Goal: Task Accomplishment & Management: Use online tool/utility

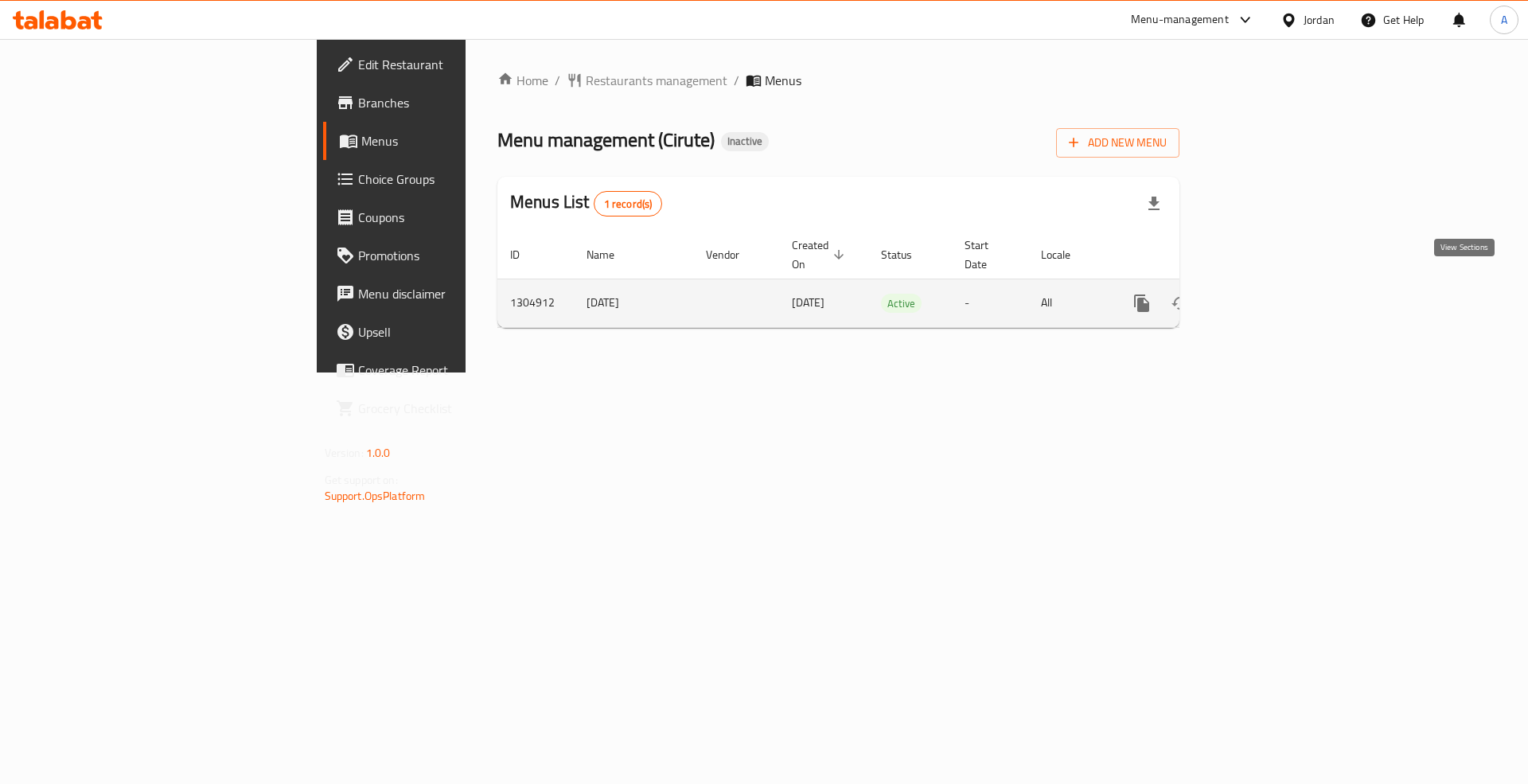
click at [1266, 293] on icon "enhanced table" at bounding box center [1256, 302] width 19 height 19
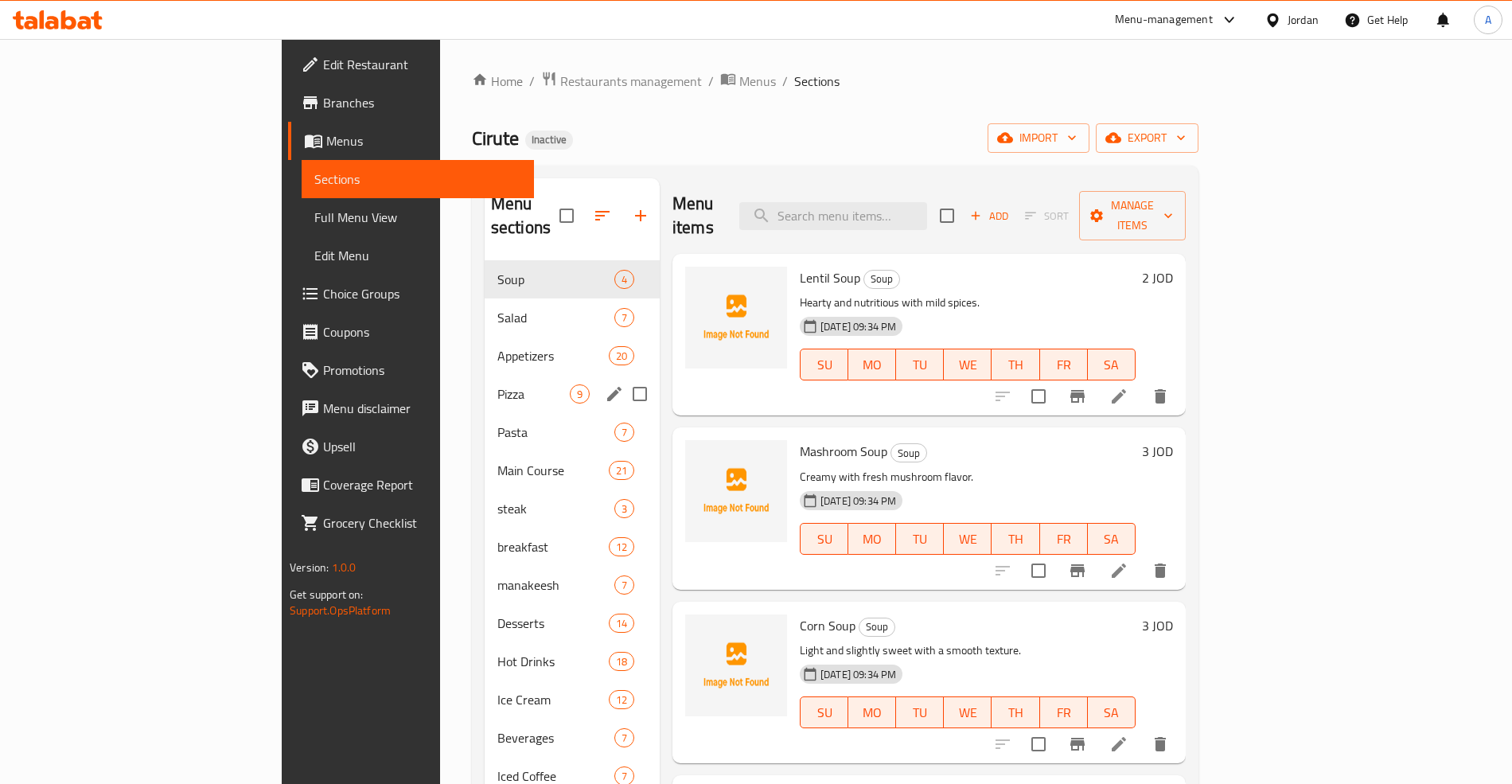
scroll to position [224, 0]
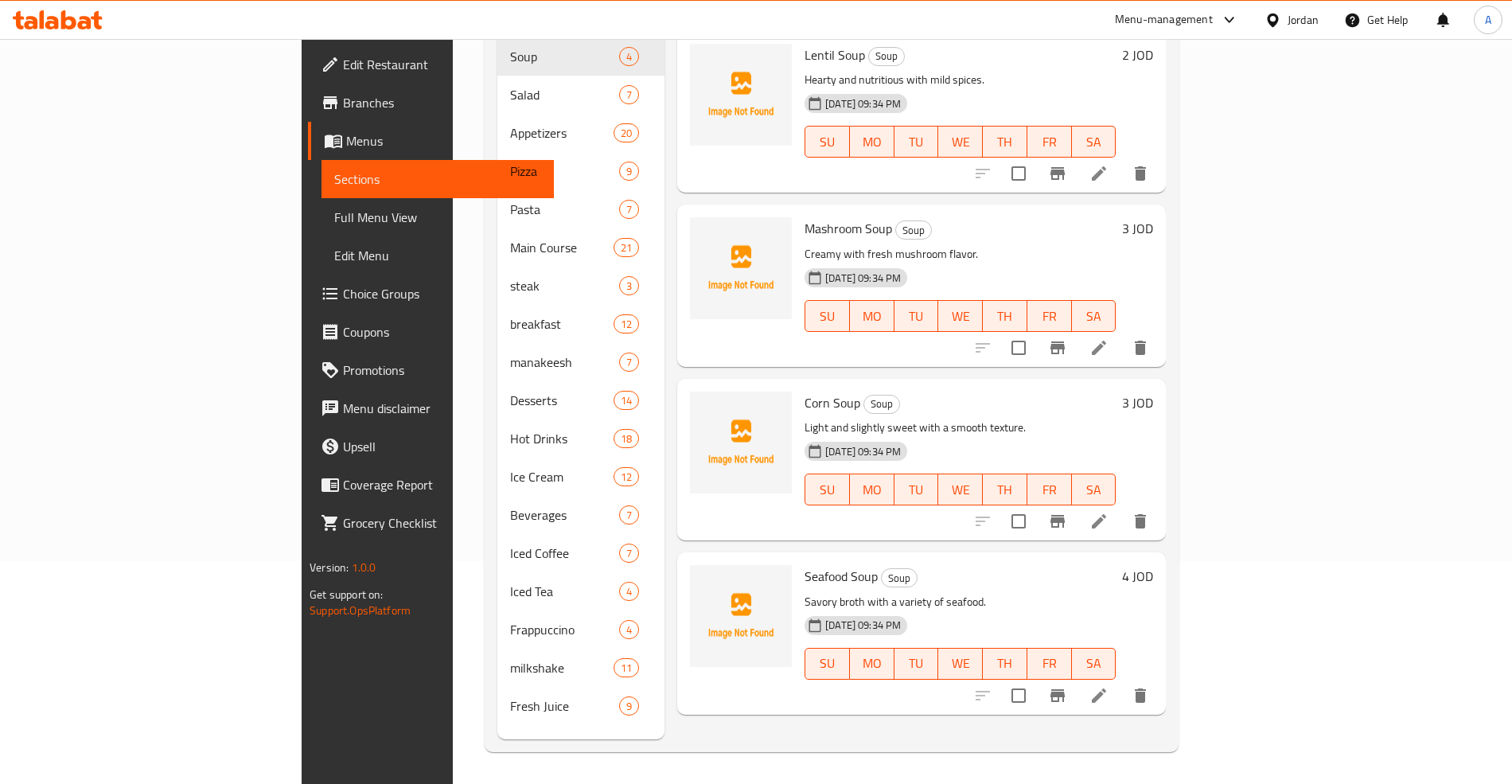
click at [334, 217] on span "Full Menu View" at bounding box center [437, 217] width 207 height 19
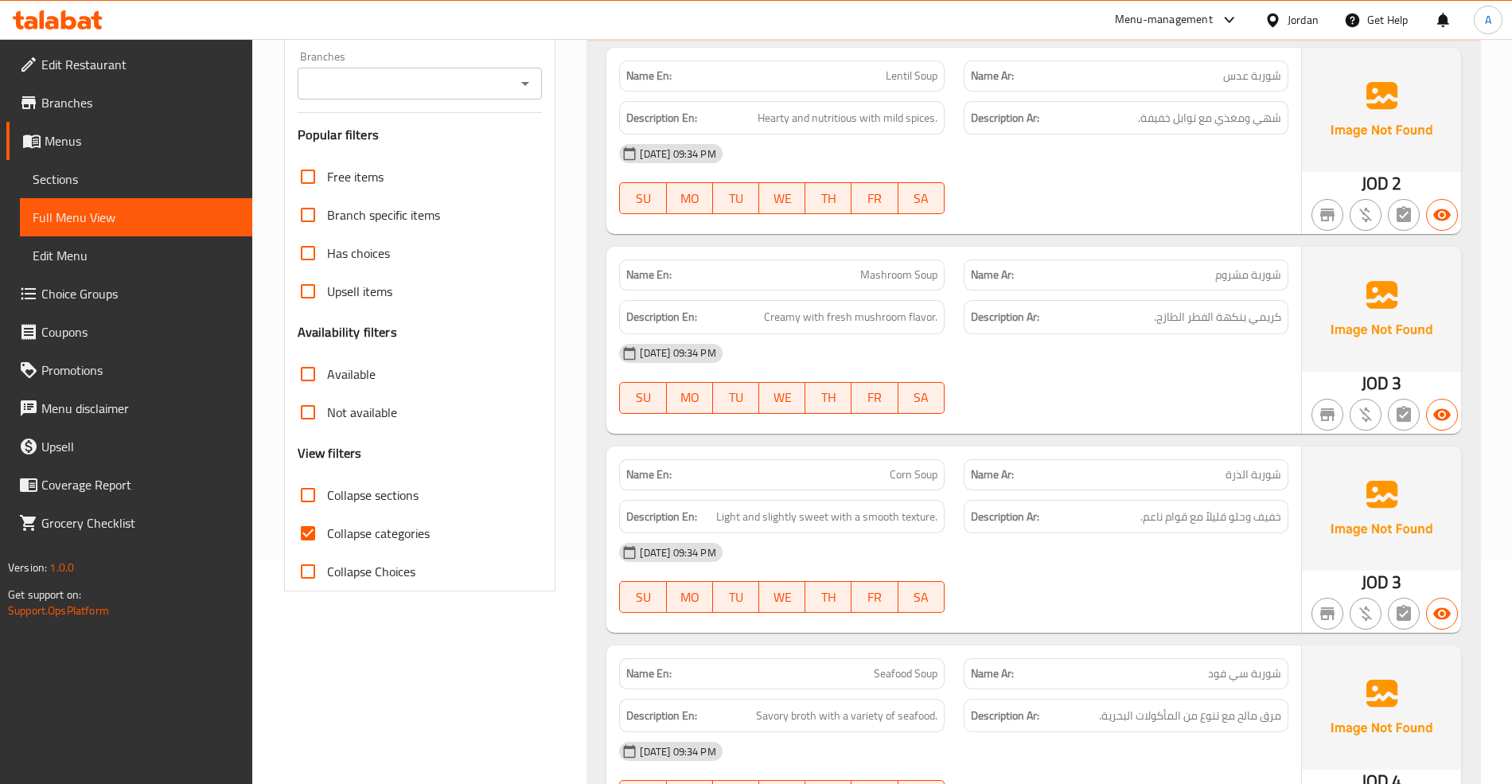
click at [74, 163] on link "Sections" at bounding box center [136, 178] width 232 height 39
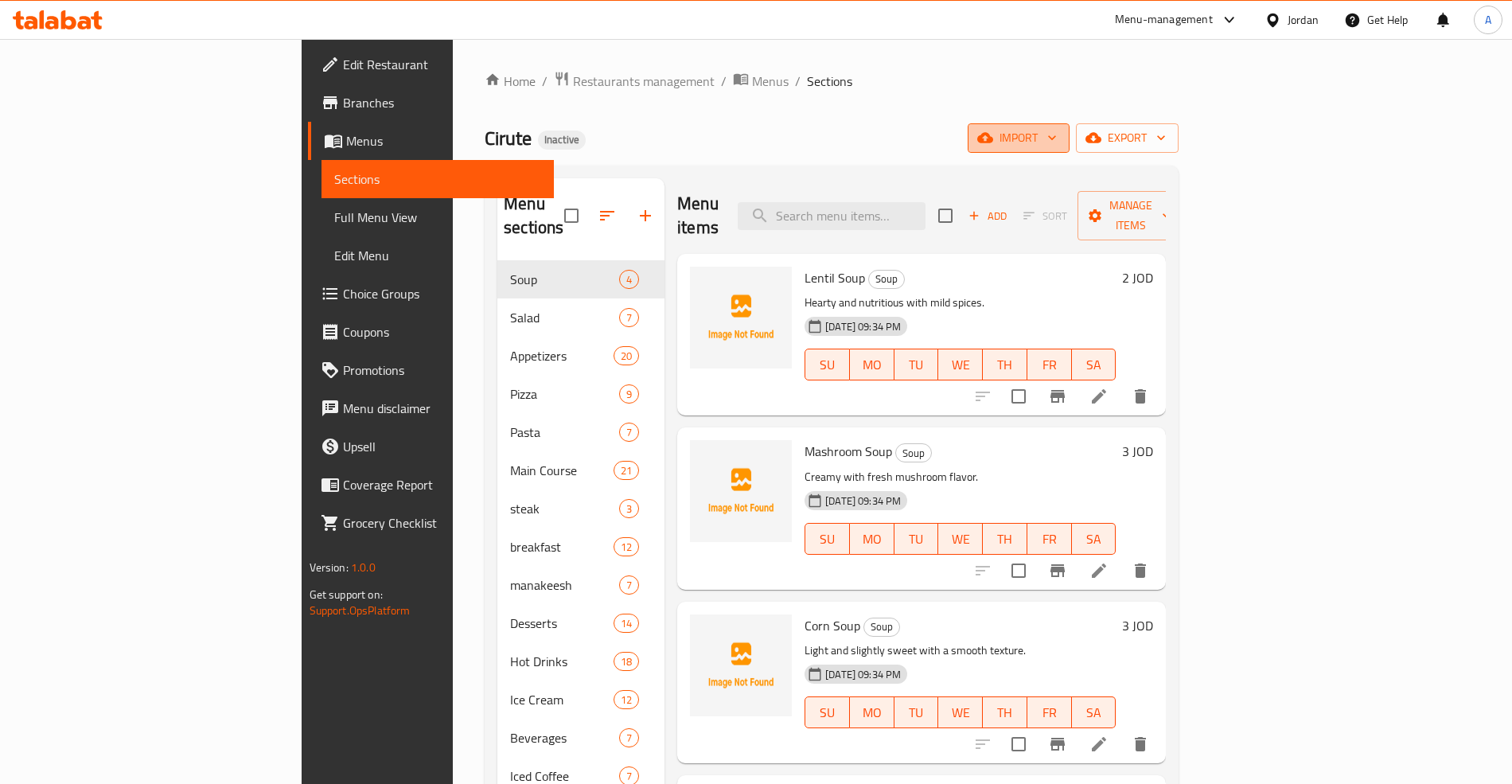
click at [1057, 138] on span "import" at bounding box center [1018, 138] width 76 height 20
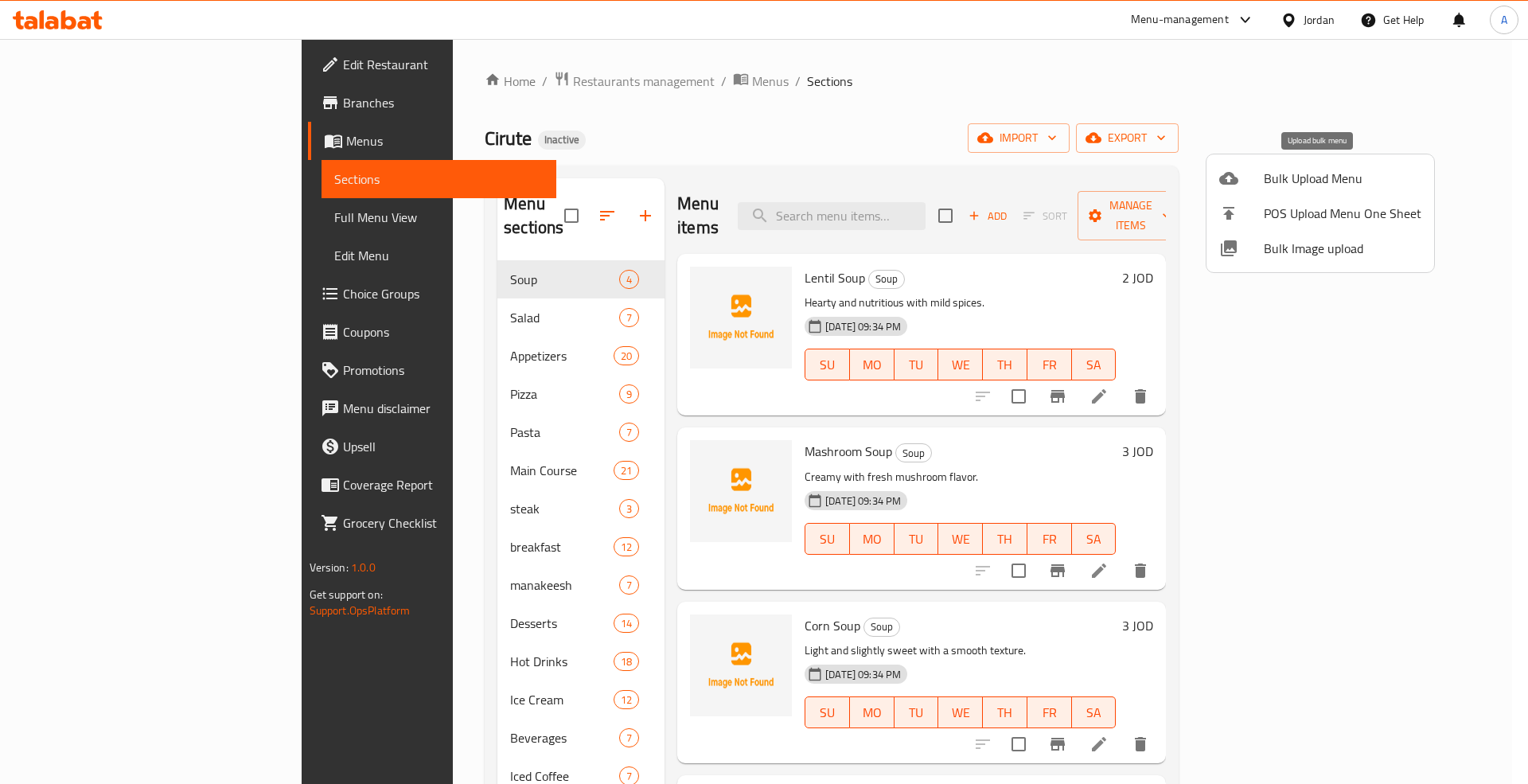
click at [1283, 169] on span "Bulk Upload Menu" at bounding box center [1343, 177] width 158 height 19
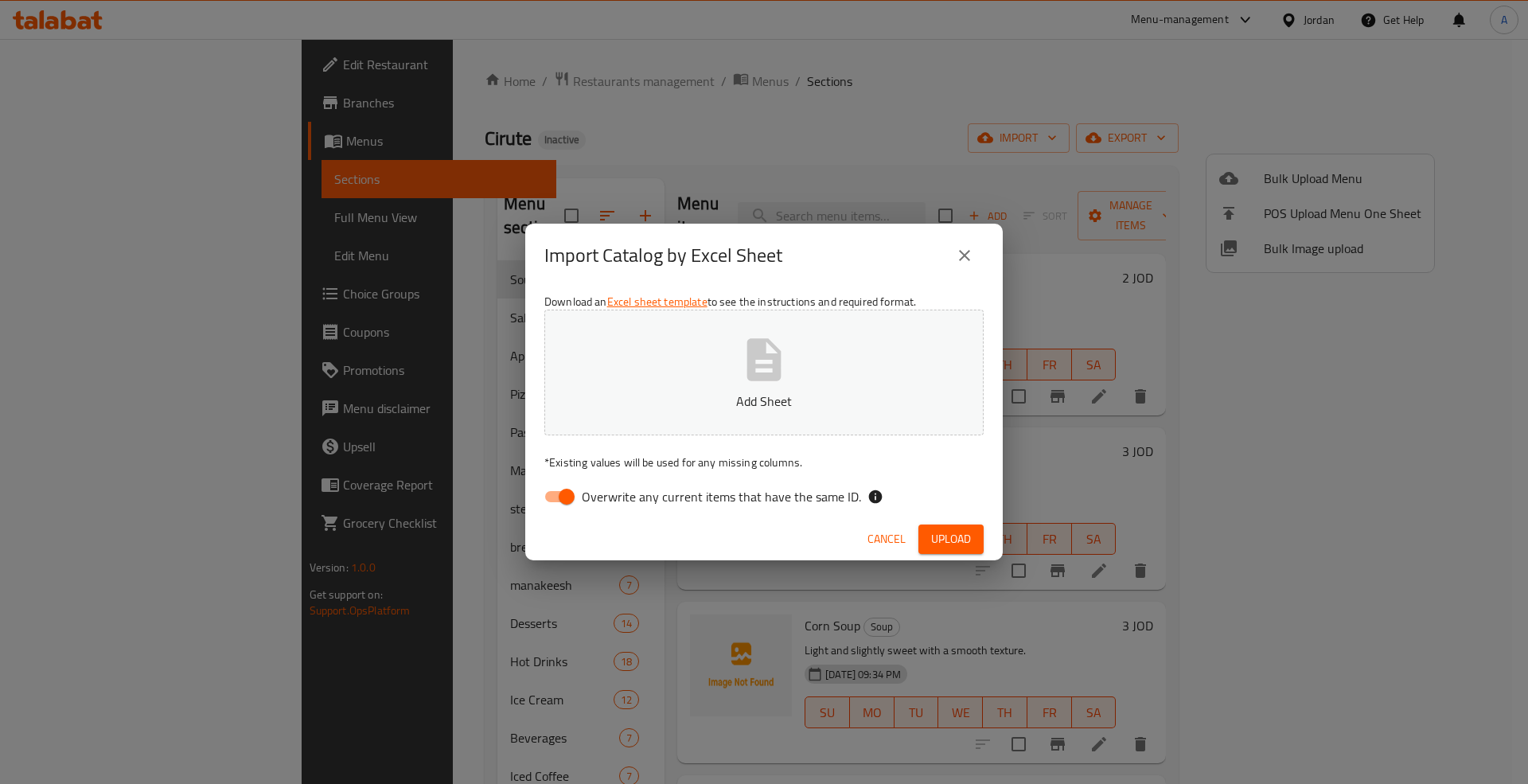
click at [758, 491] on span "Overwrite any current items that have the same ID." at bounding box center [722, 496] width 280 height 19
click at [612, 491] on input "Overwrite any current items that have the same ID." at bounding box center [567, 497] width 91 height 31
checkbox input "false"
click at [943, 536] on span "Upload" at bounding box center [951, 539] width 40 height 20
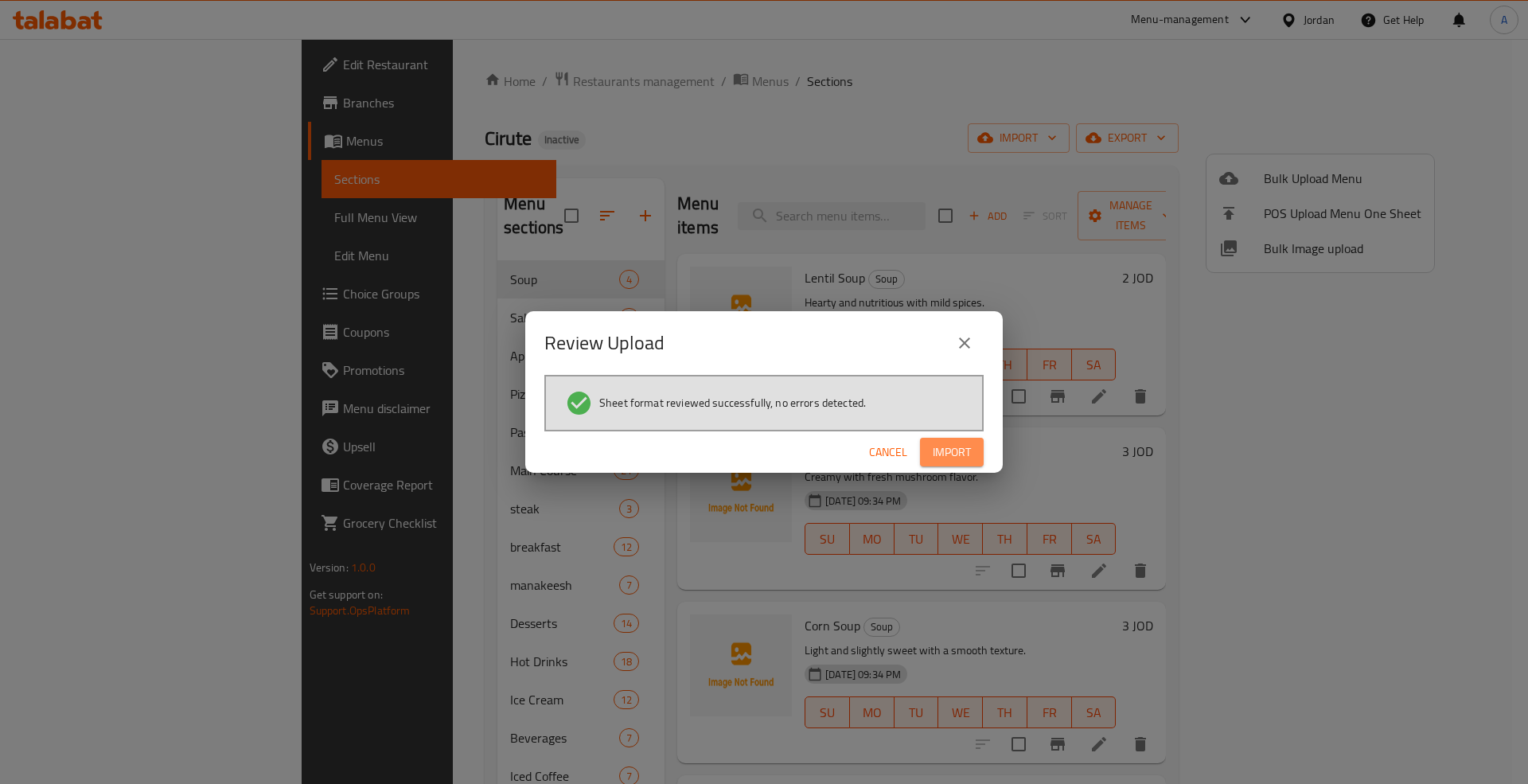
click at [956, 446] on span "Import" at bounding box center [952, 452] width 39 height 20
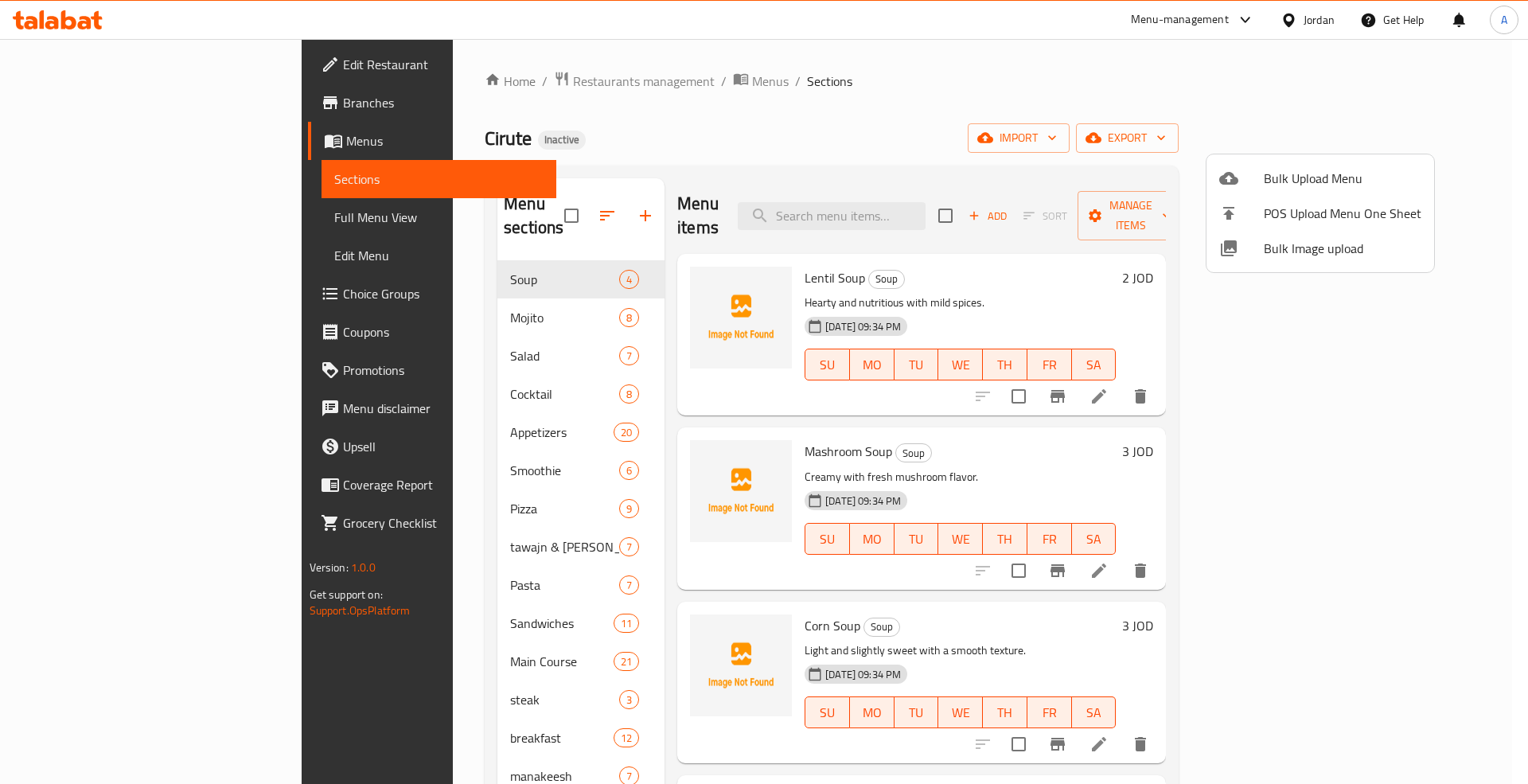
click at [125, 214] on div at bounding box center [764, 392] width 1528 height 784
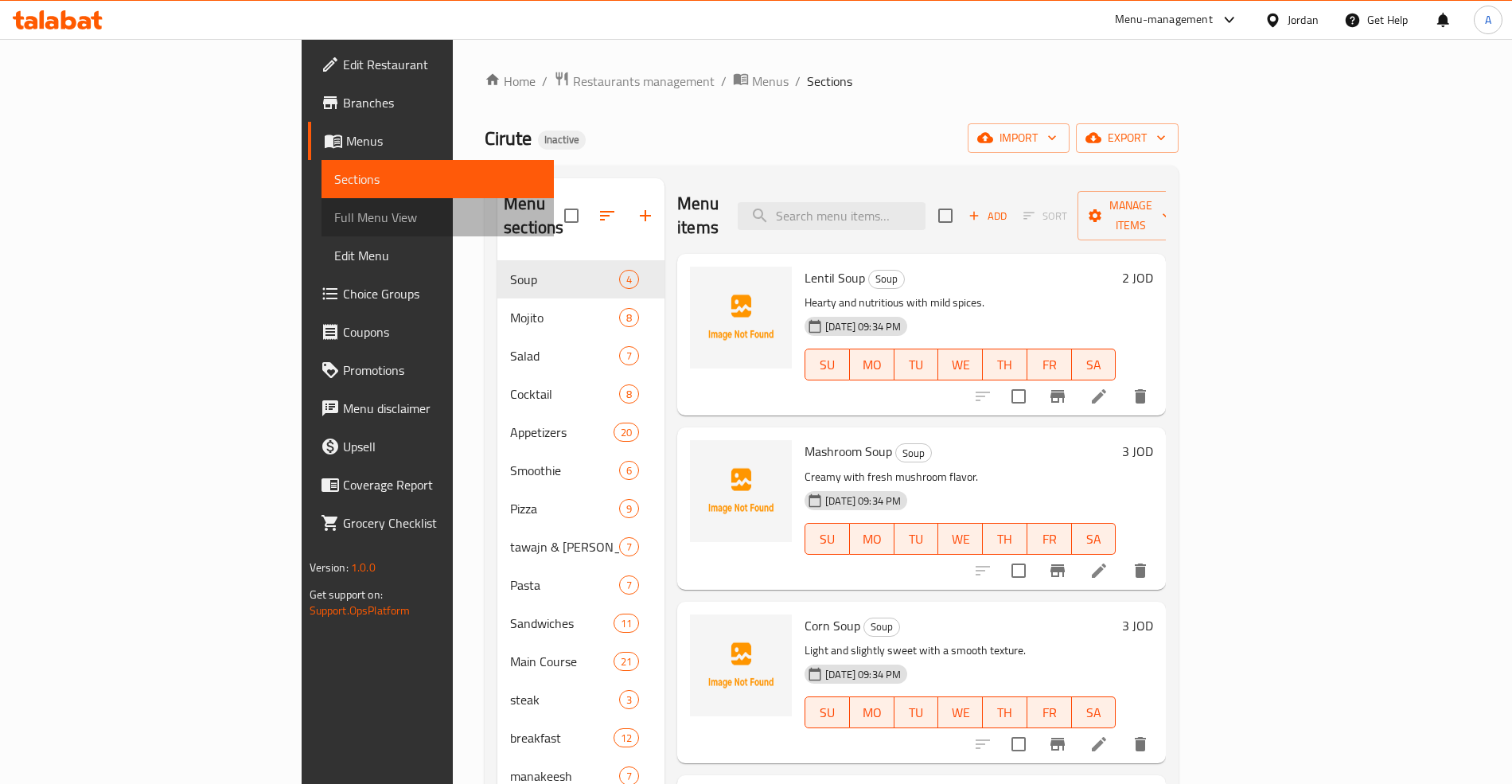
click at [334, 214] on span "Full Menu View" at bounding box center [437, 217] width 207 height 19
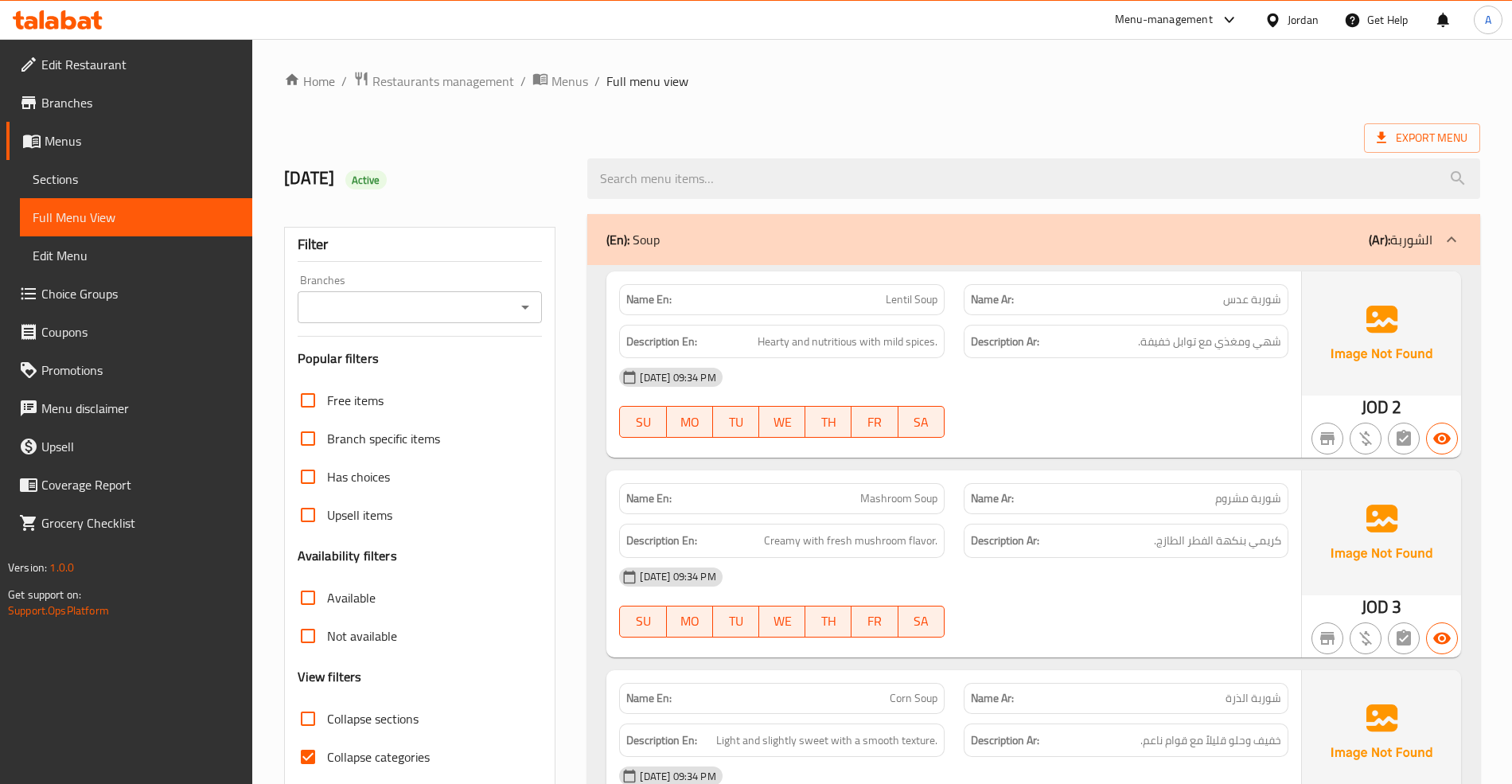
click at [382, 713] on span "Collapse sections" at bounding box center [373, 718] width 91 height 19
click at [327, 713] on input "Collapse sections" at bounding box center [307, 719] width 39 height 39
checkbox input "true"
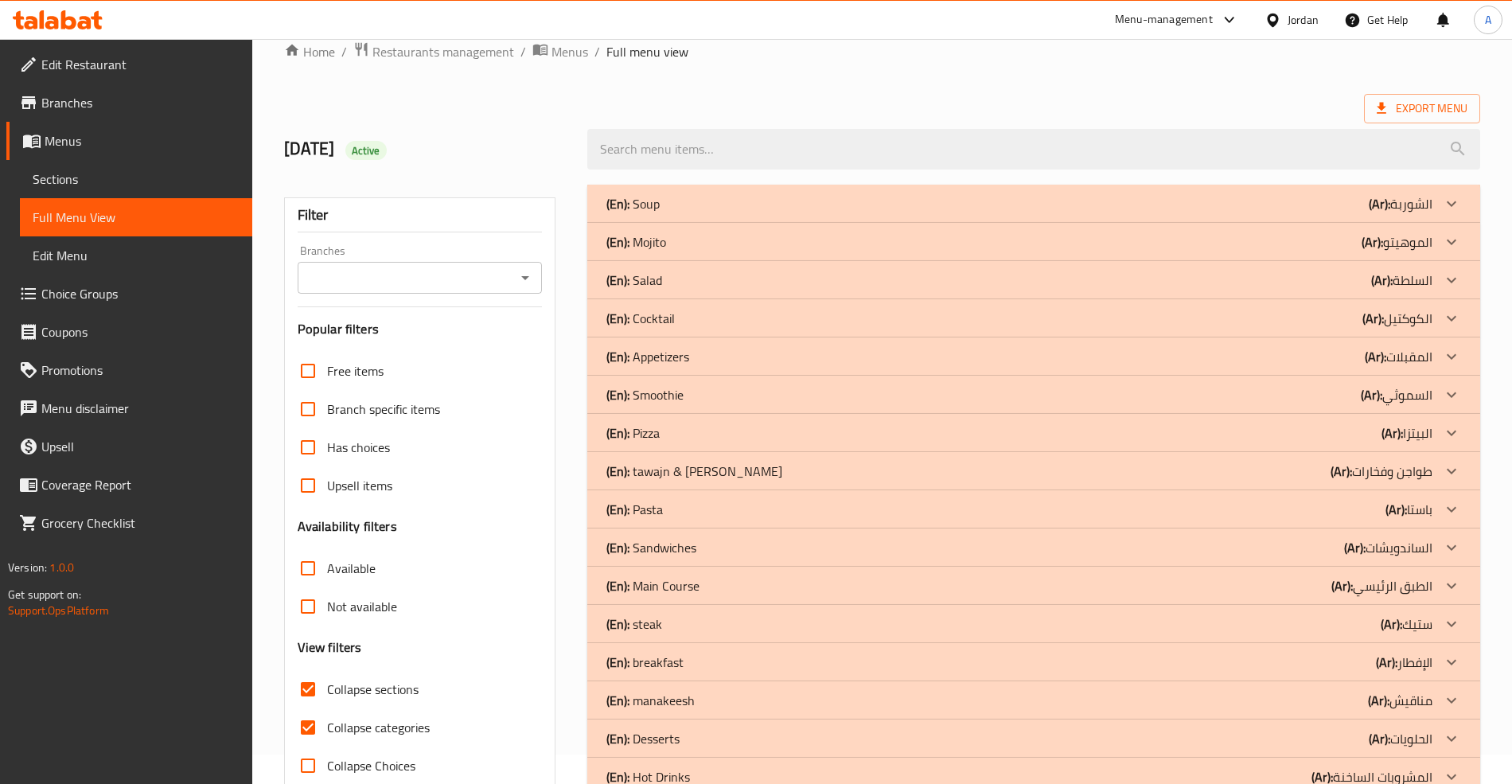
scroll to position [23, 0]
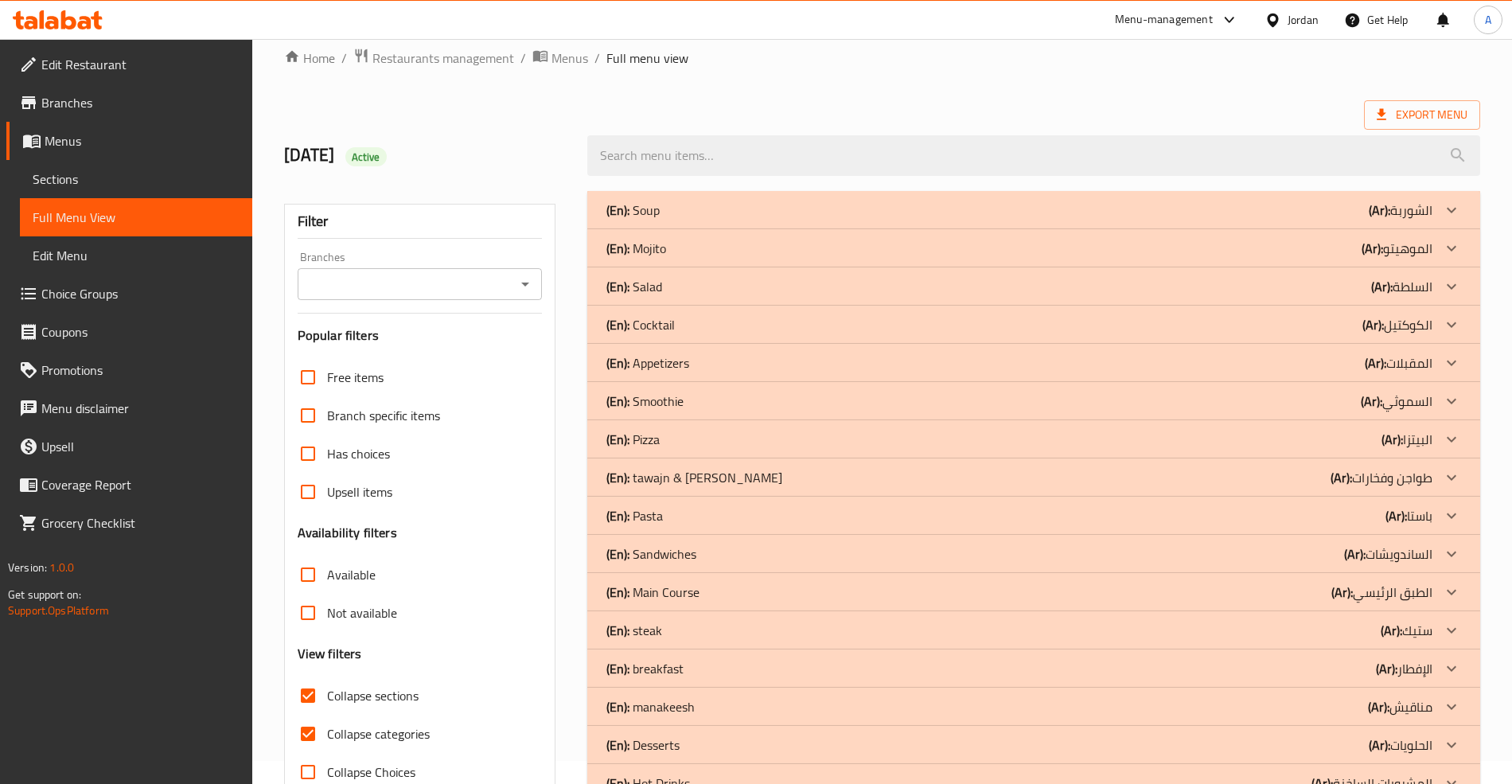
click at [1369, 220] on p "(Ar): طواجن وفخارات" at bounding box center [1401, 209] width 63 height 19
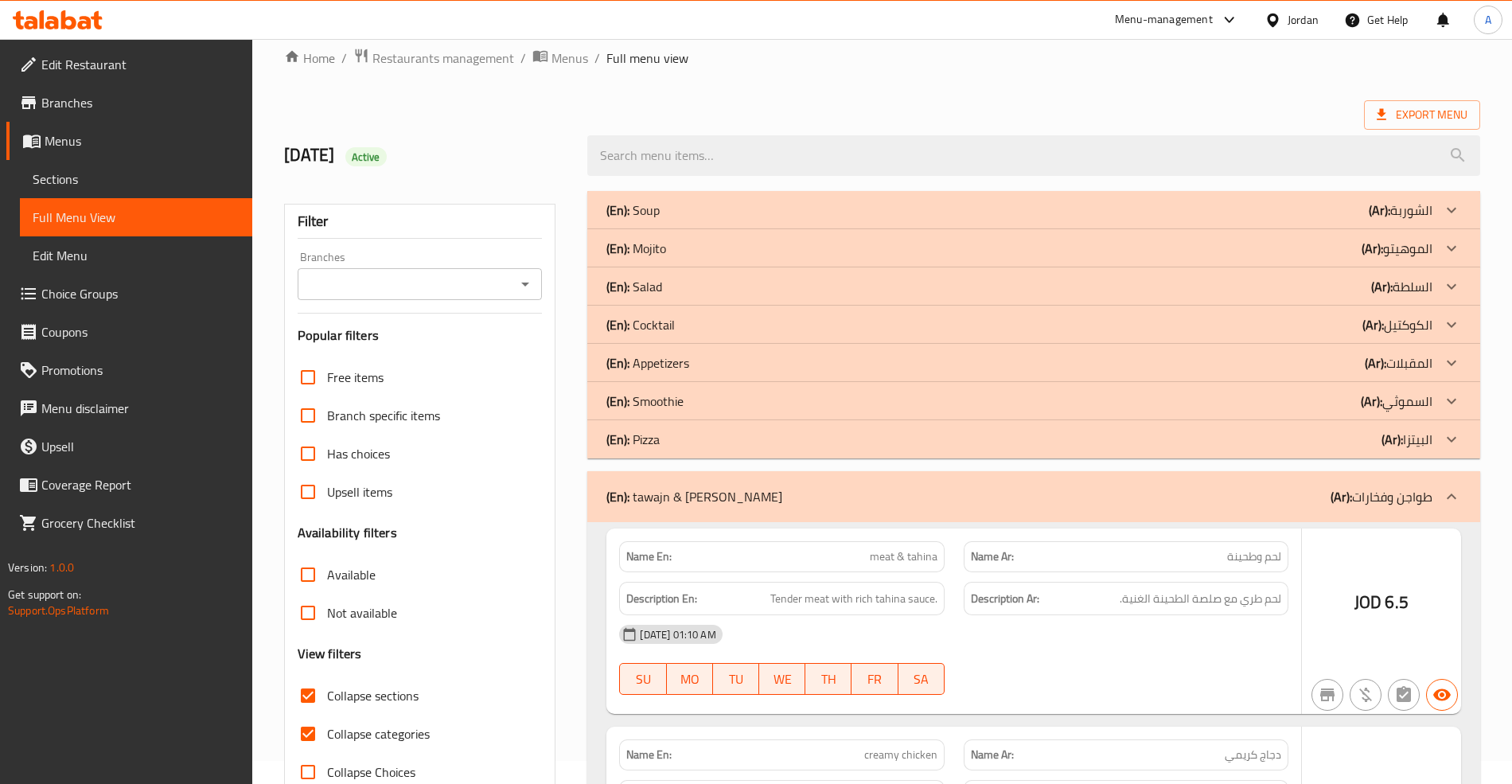
click at [1376, 222] on b "(Ar):" at bounding box center [1380, 210] width 22 height 24
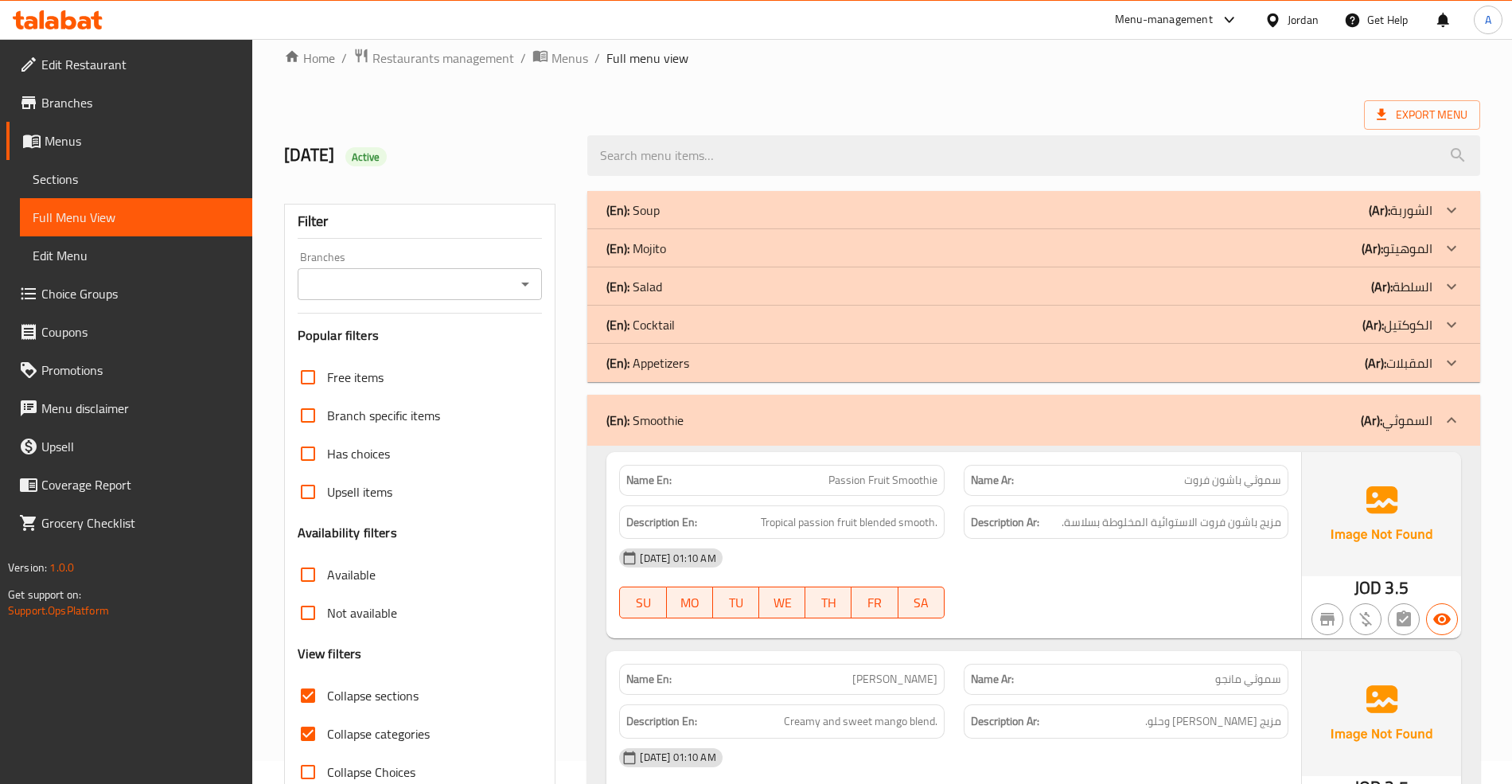
click at [1356, 220] on div "(En): Cocktail (Ar): الكوكتيل" at bounding box center [1019, 209] width 826 height 19
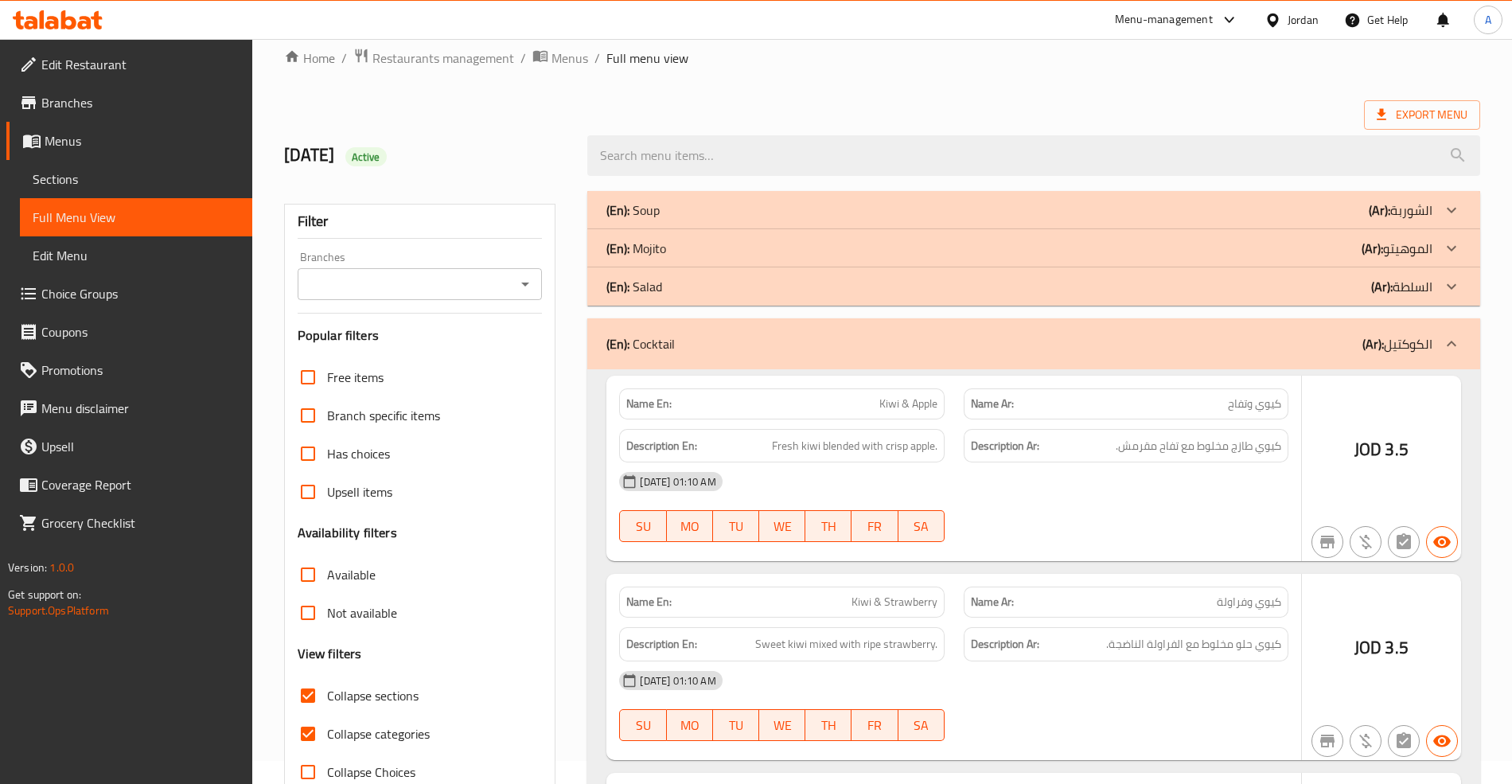
click at [1345, 220] on div "(En): Mojito (Ar): الموهيتو" at bounding box center [1019, 209] width 826 height 19
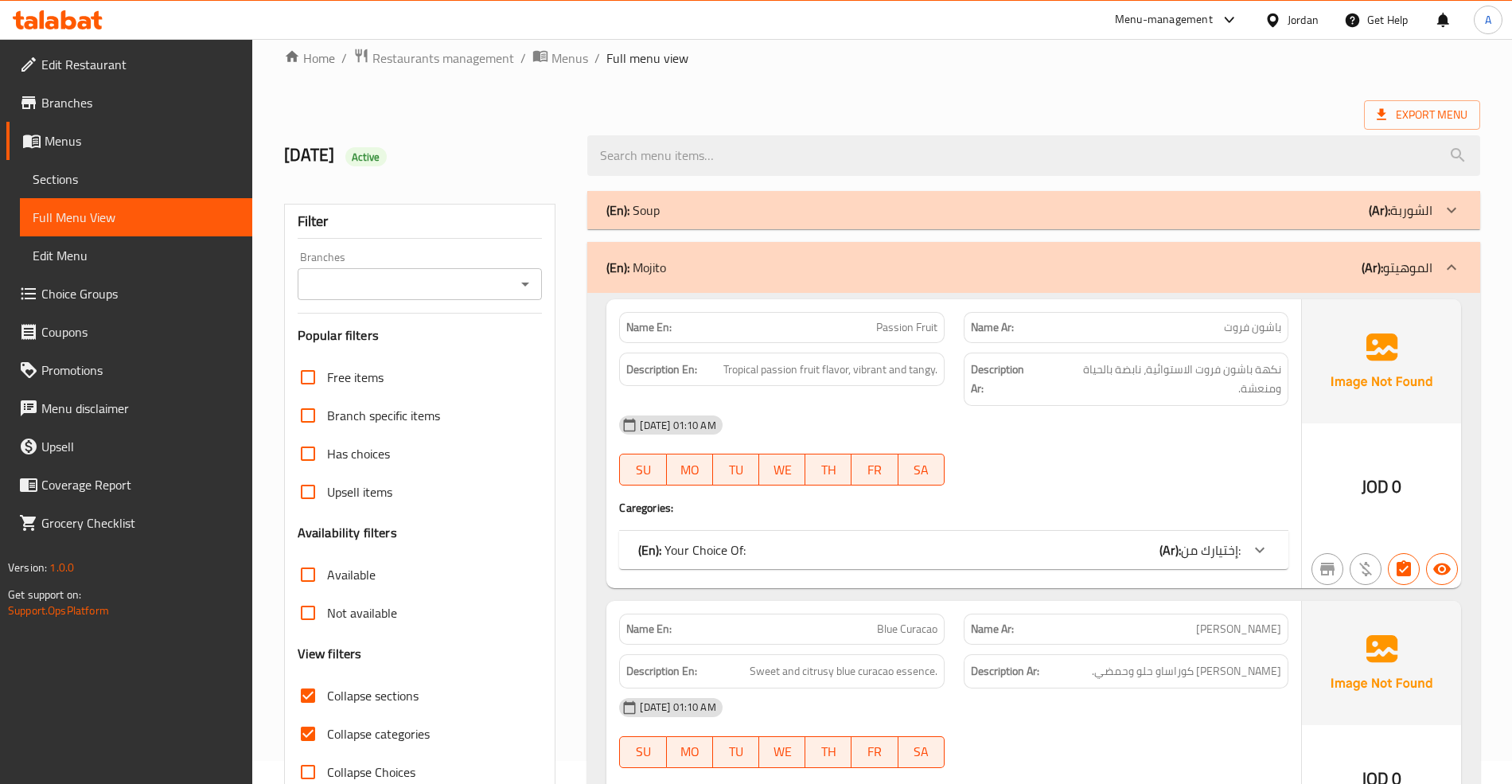
scroll to position [6917, 0]
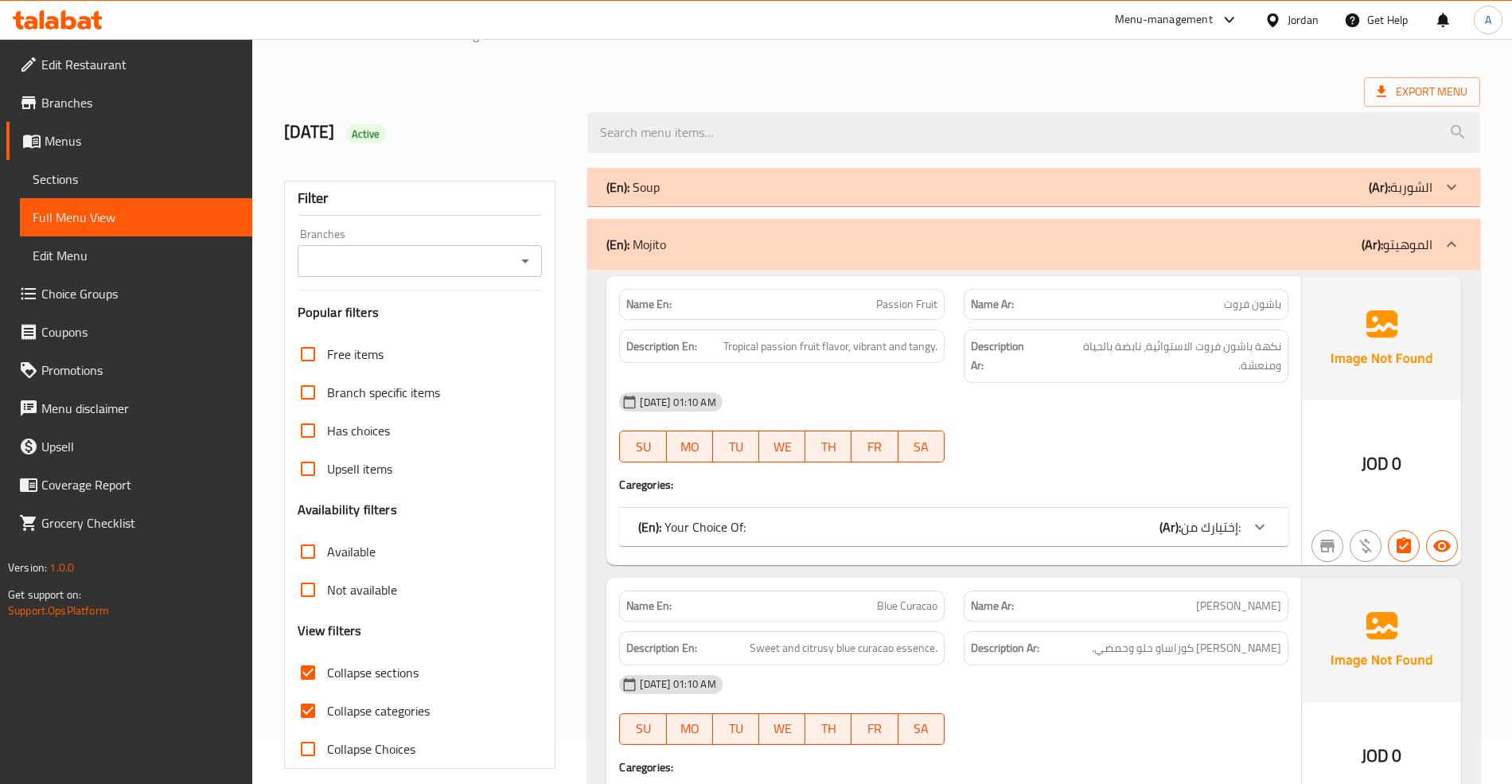
scroll to position [21, 0]
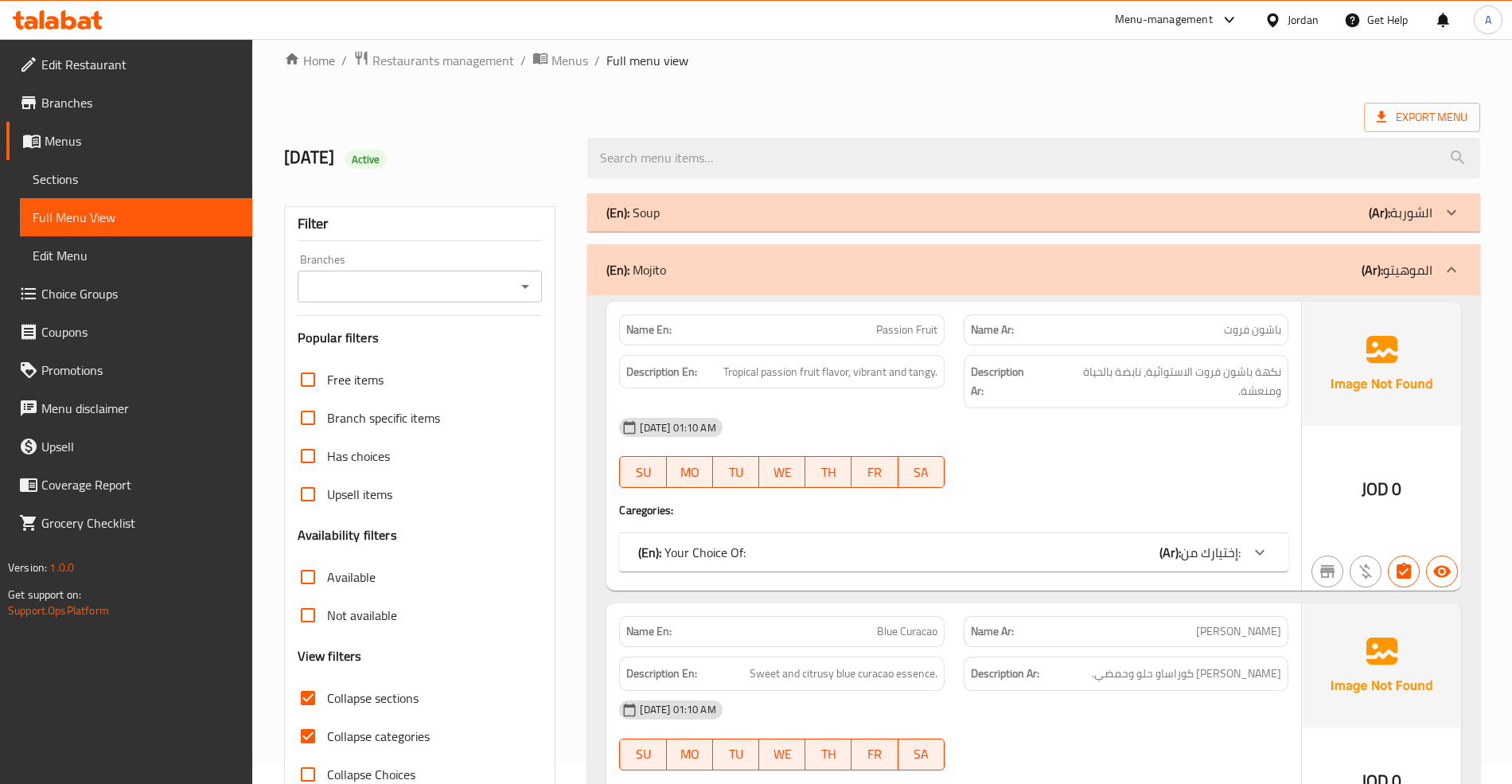
click at [361, 744] on span "Collapse categories" at bounding box center [379, 735] width 103 height 19
click at [327, 744] on input "Collapse categories" at bounding box center [307, 735] width 39 height 39
checkbox input "false"
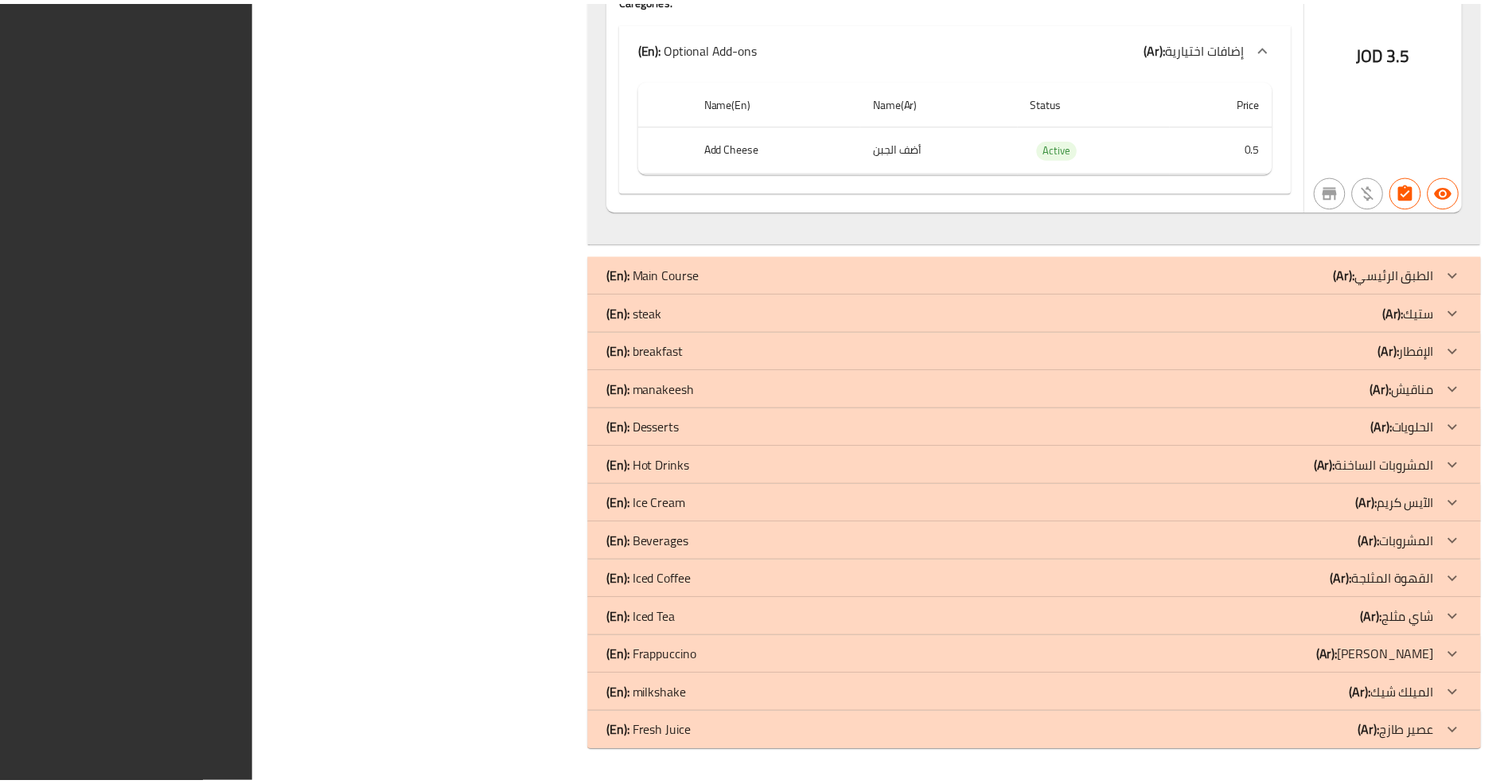
scroll to position [13127, 0]
